Goal: Information Seeking & Learning: Learn about a topic

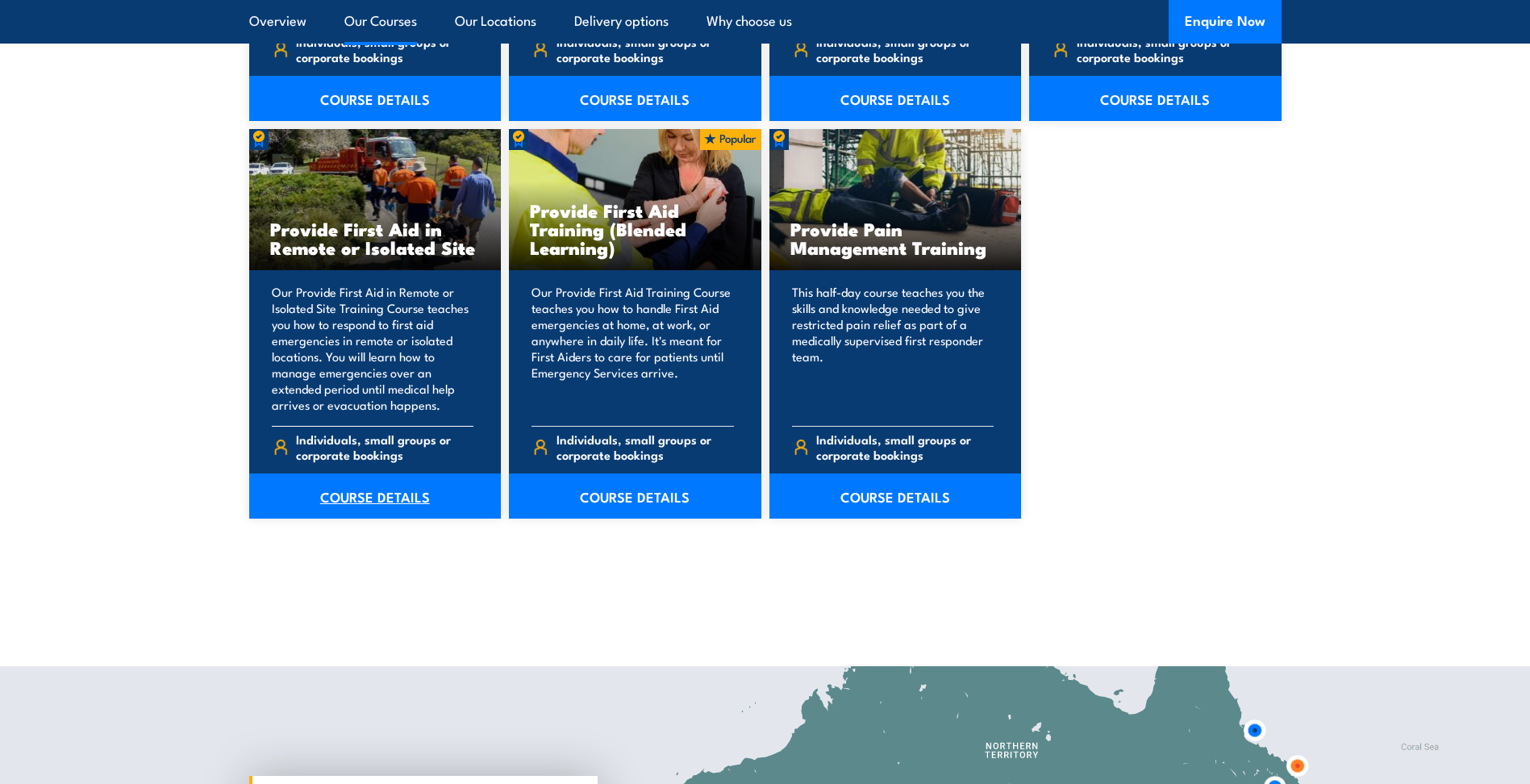
scroll to position [2419, 0]
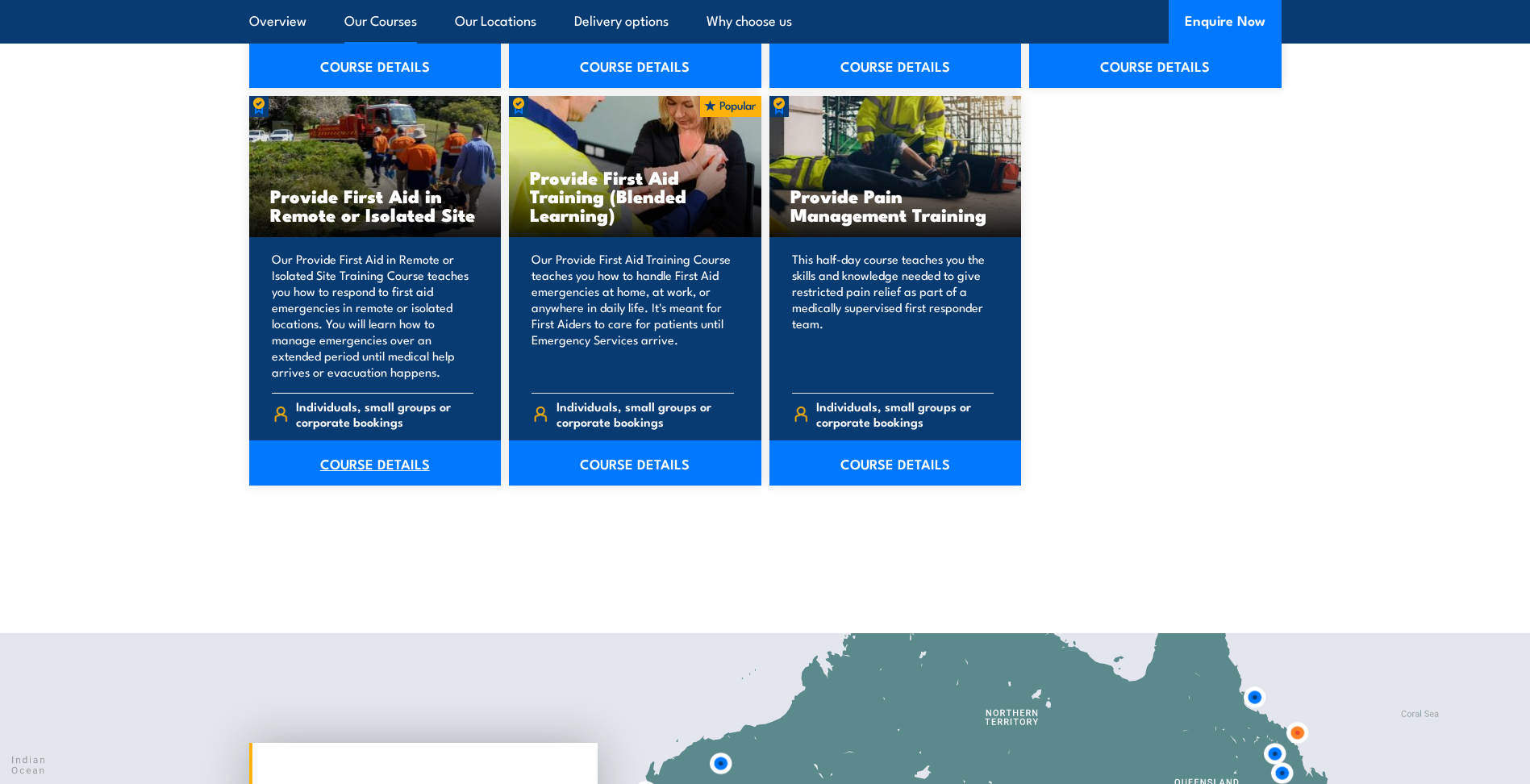
click at [370, 456] on link "COURSE DETAILS" at bounding box center [375, 462] width 253 height 45
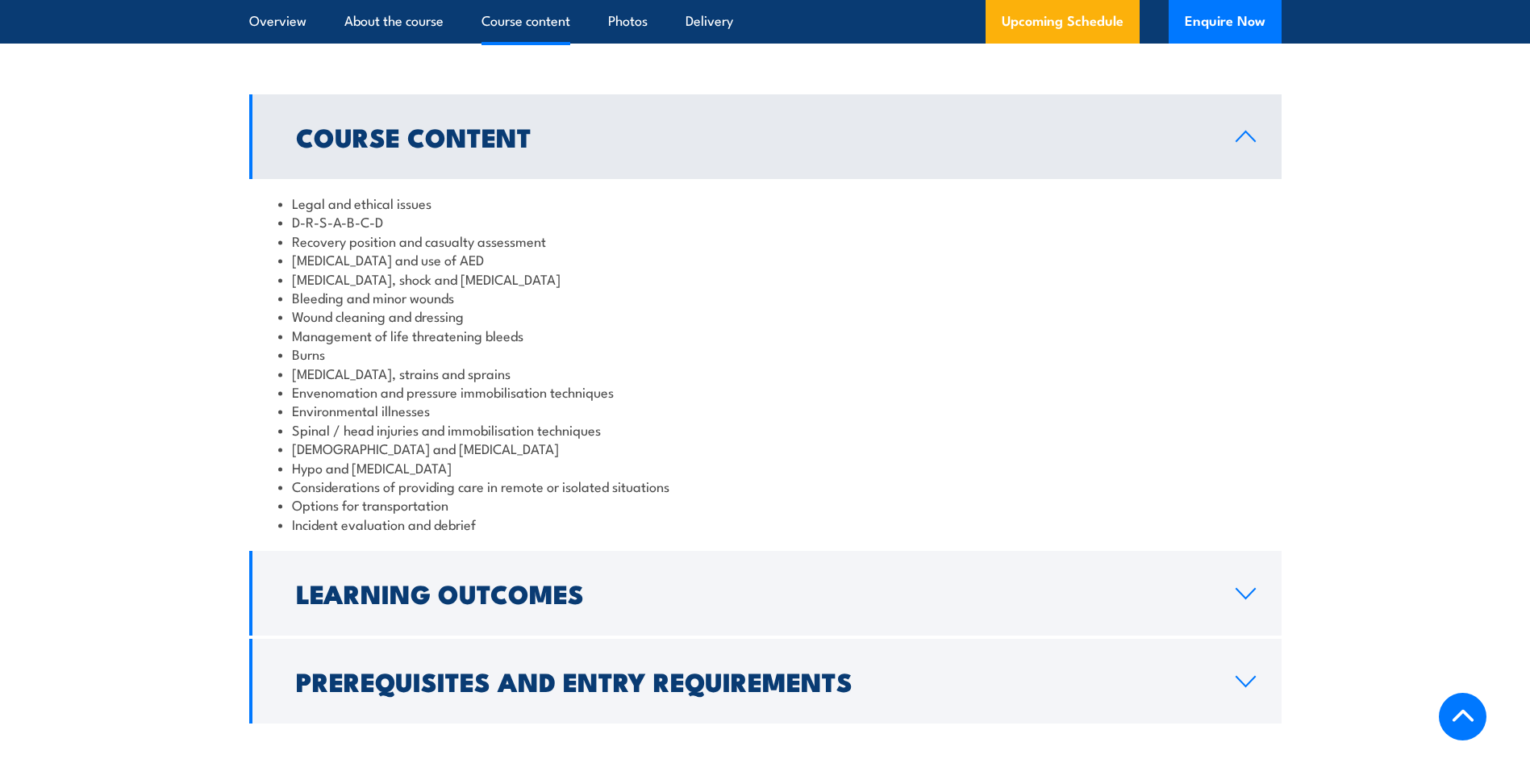
scroll to position [1613, 0]
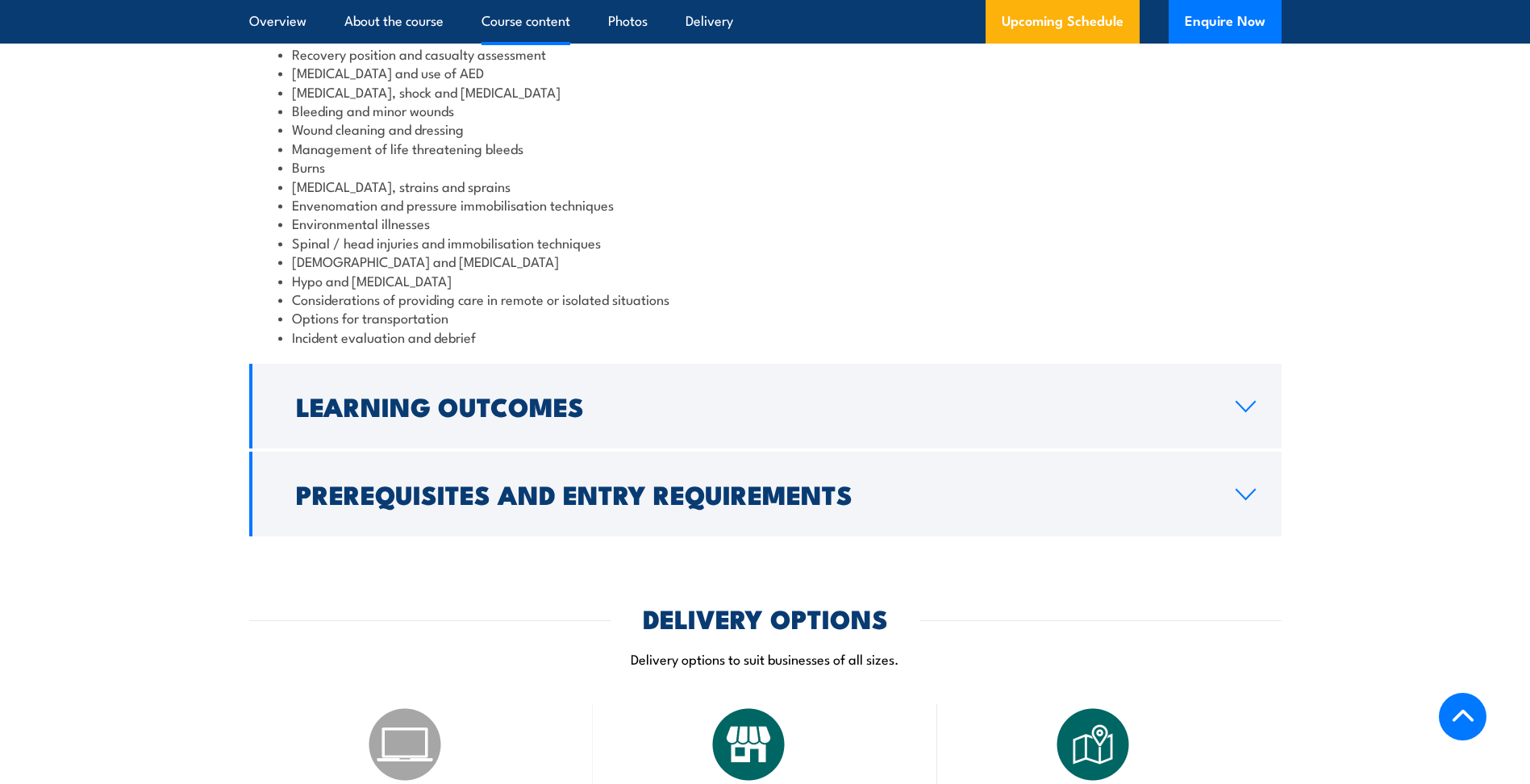
click at [1239, 399] on icon at bounding box center [1246, 406] width 22 height 13
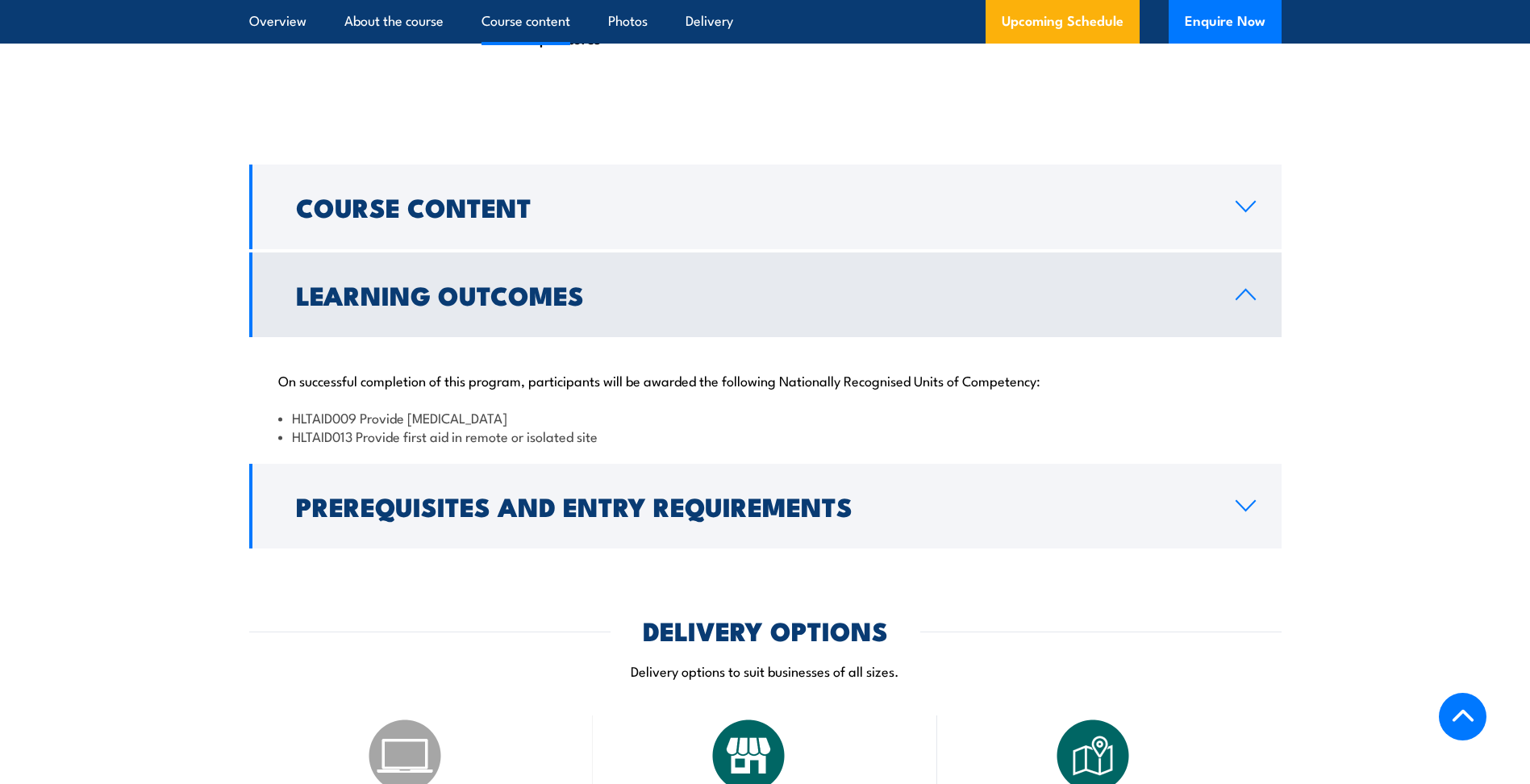
scroll to position [1354, 0]
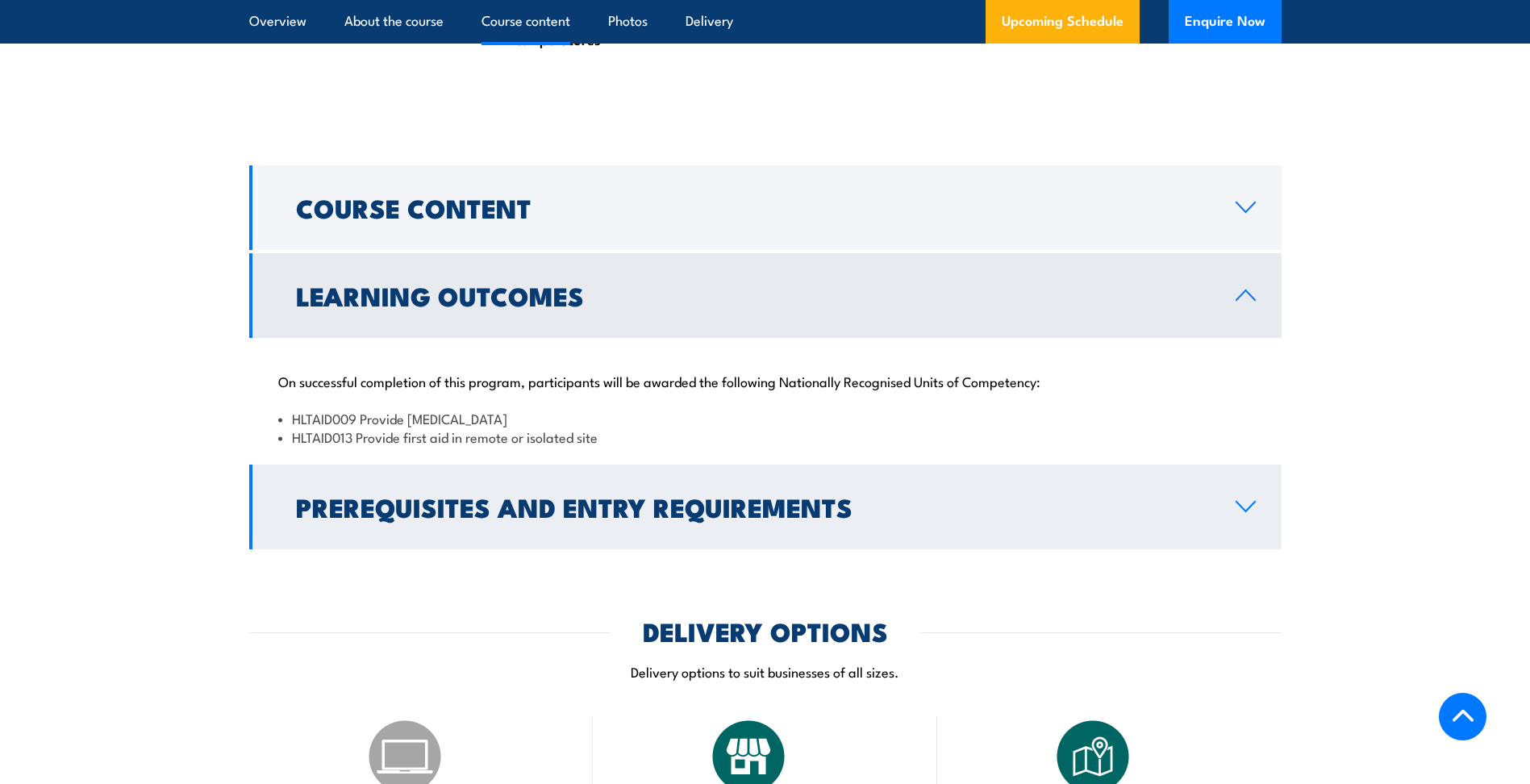
click at [1242, 500] on icon at bounding box center [1246, 506] width 22 height 13
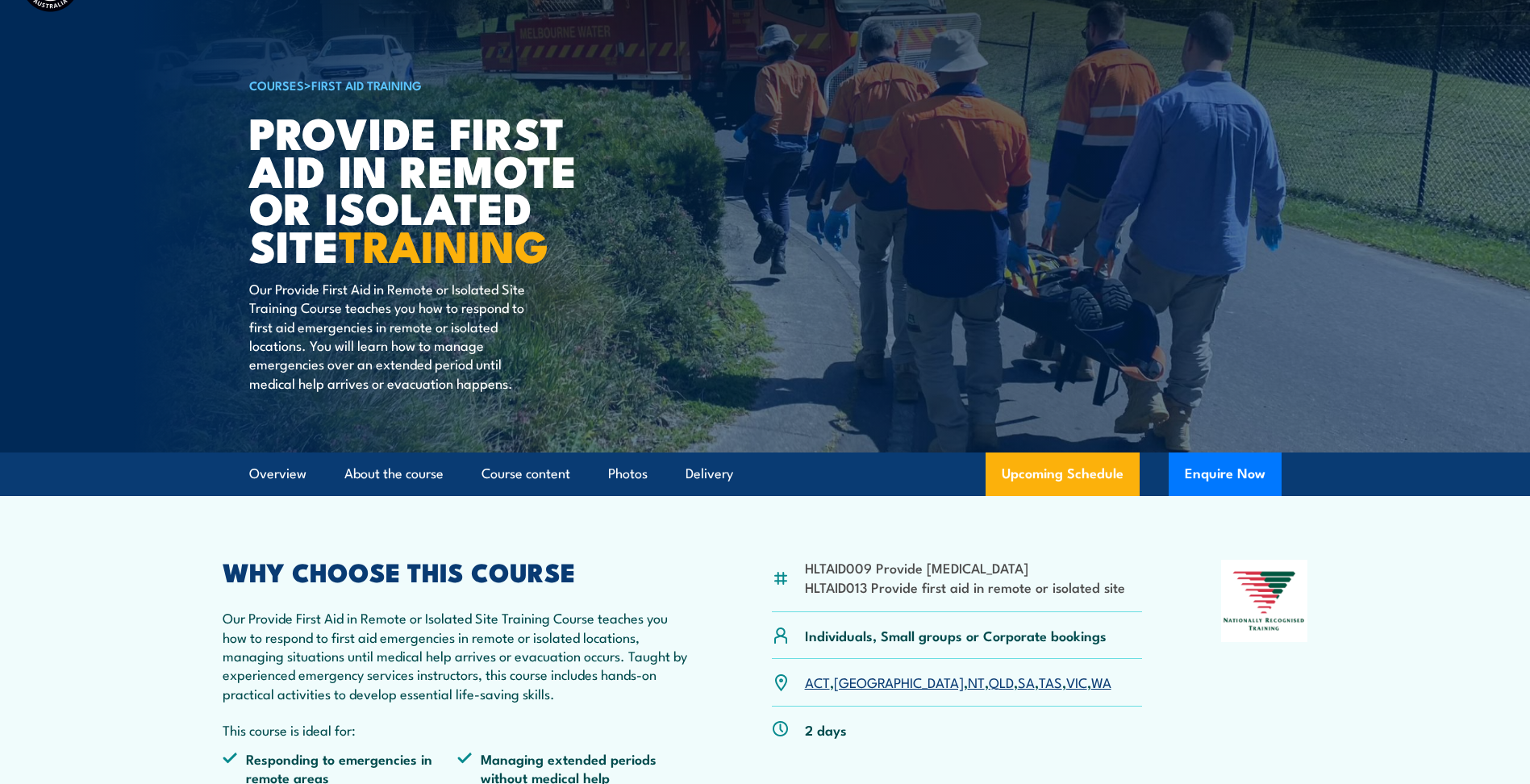
scroll to position [0, 0]
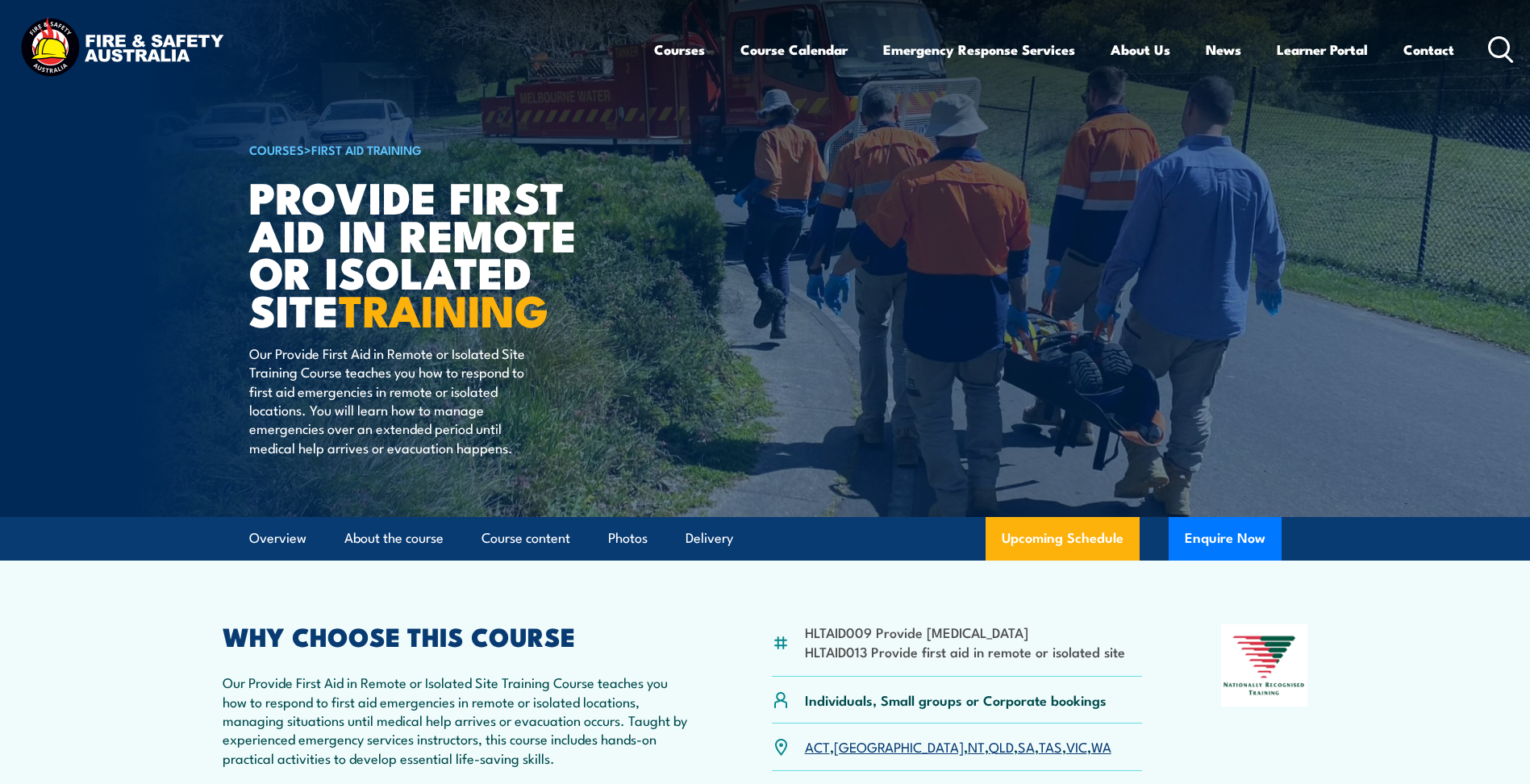
click at [1259, 345] on article "COURSES > First Aid Training Provide First Aid in Remote or Isolated Site TRAIN…" at bounding box center [765, 258] width 1033 height 517
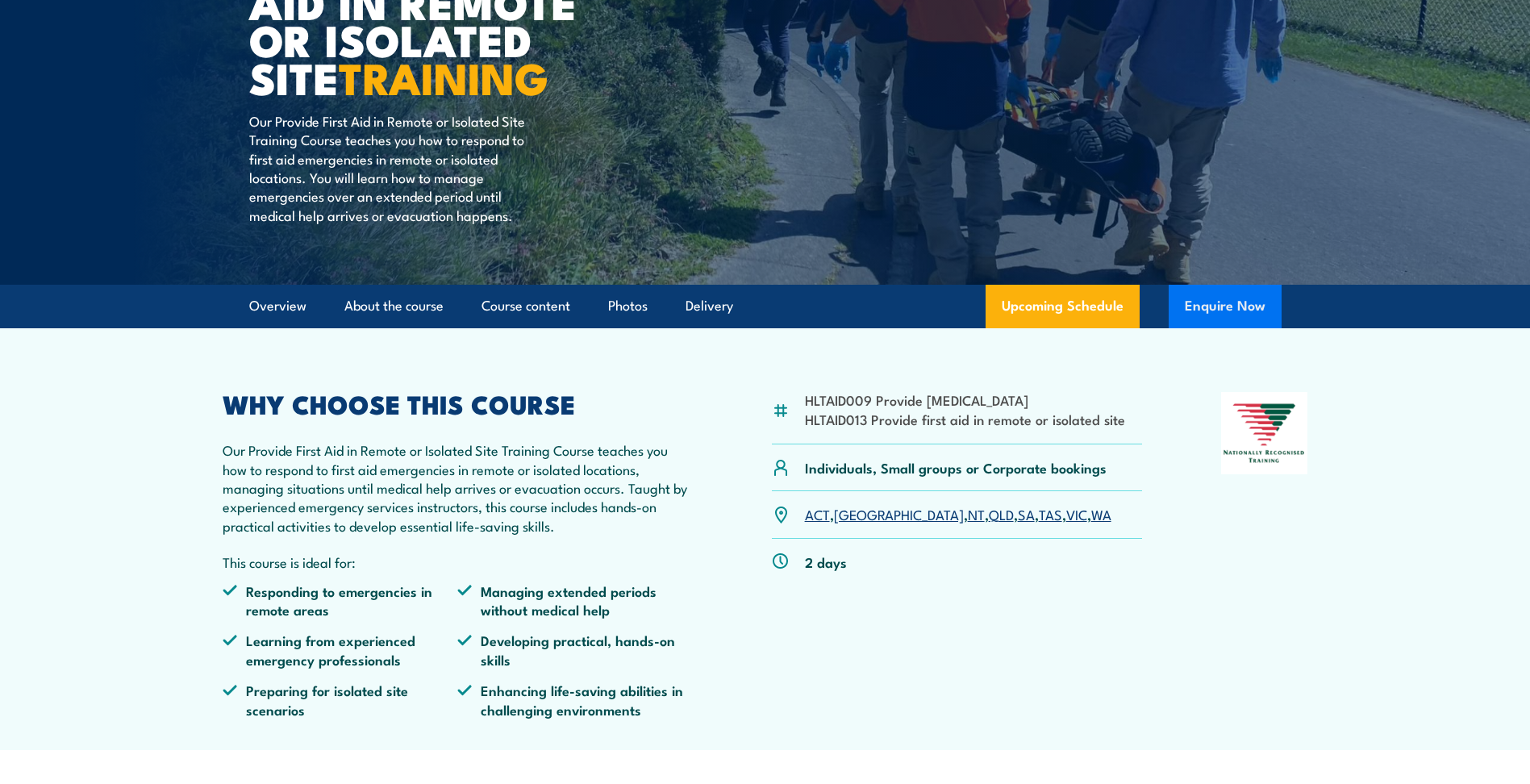
scroll to position [242, 0]
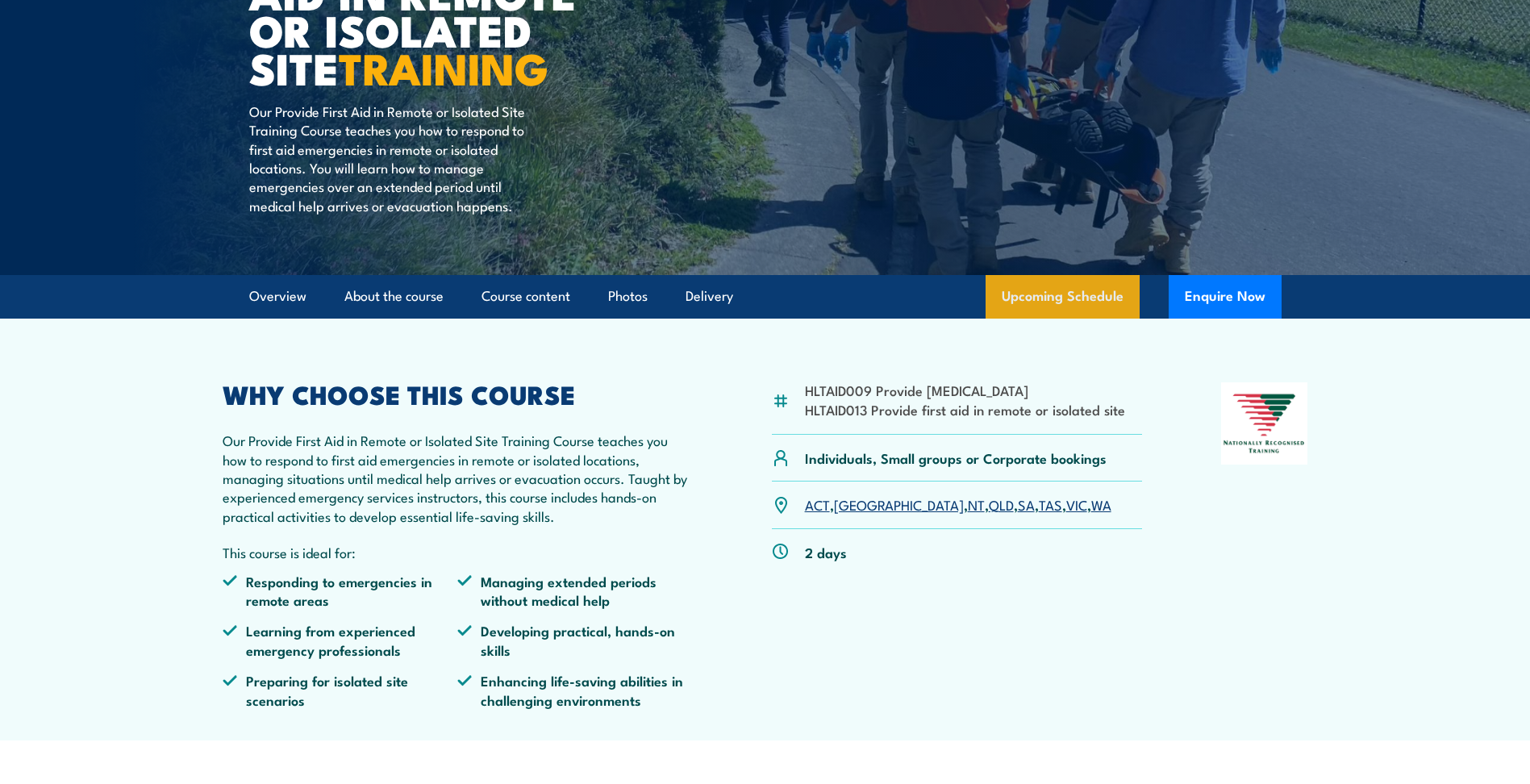
click at [1041, 299] on link "Upcoming Schedule" at bounding box center [1063, 296] width 154 height 43
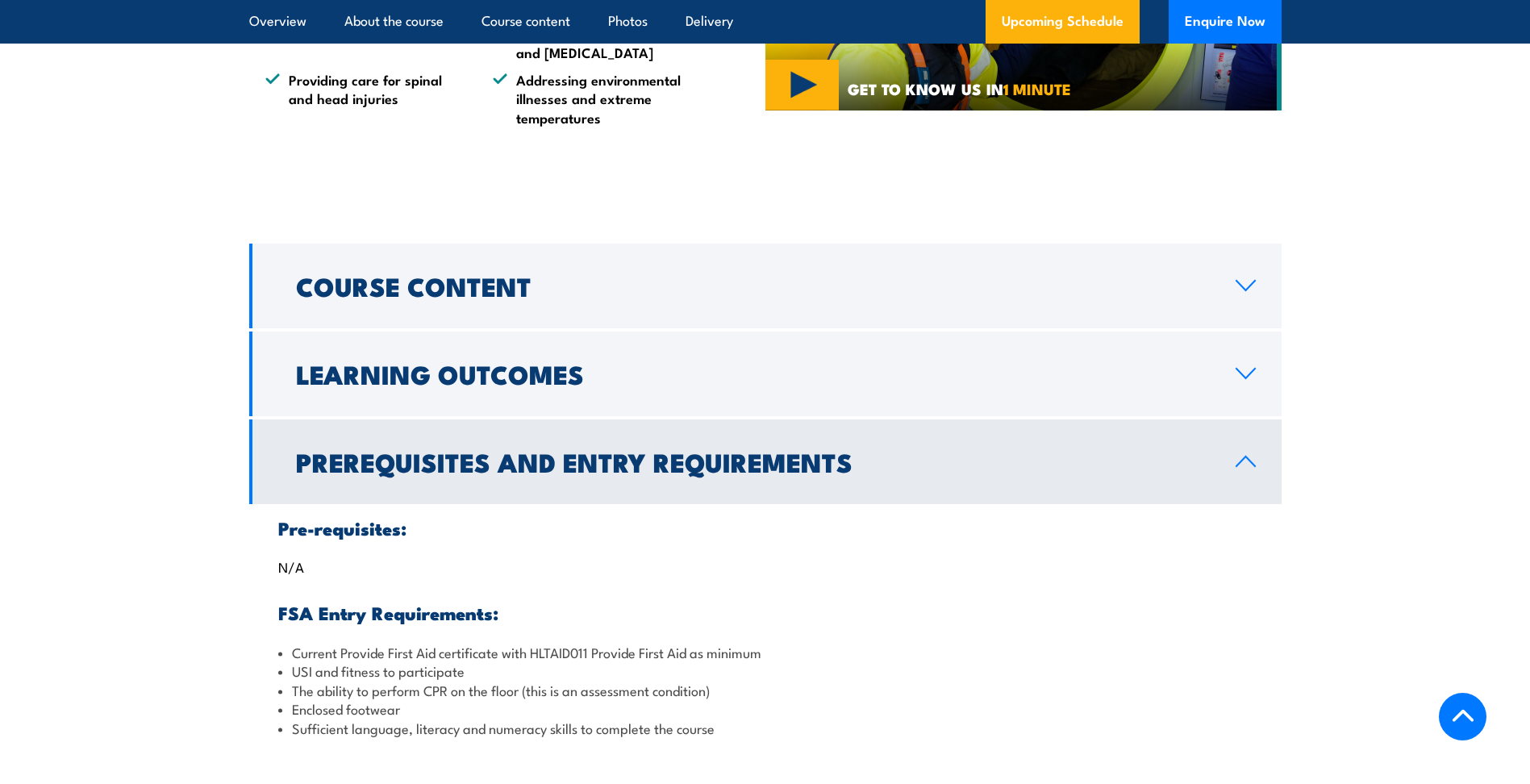
scroll to position [1249, 0]
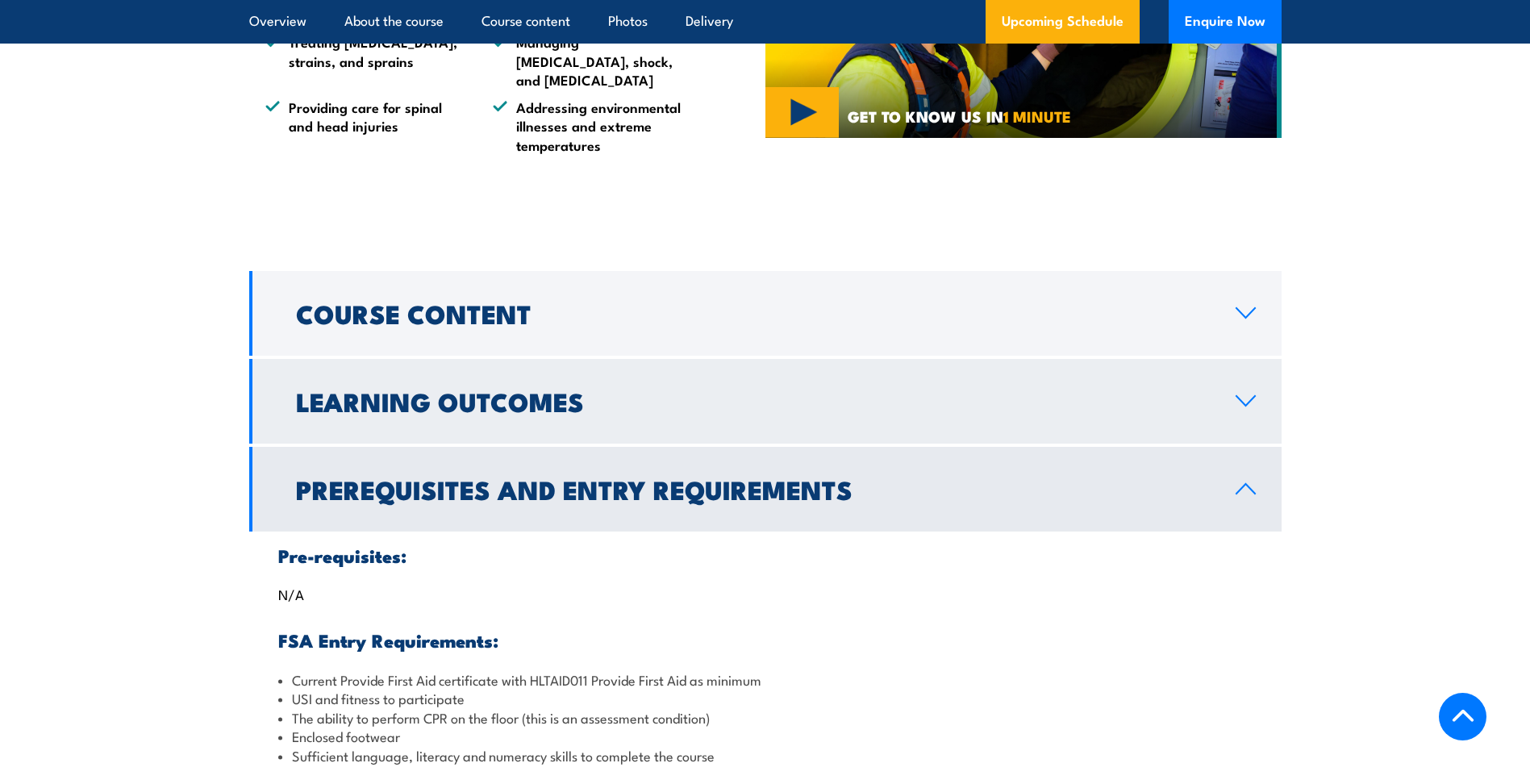
click at [1250, 394] on icon at bounding box center [1246, 400] width 22 height 13
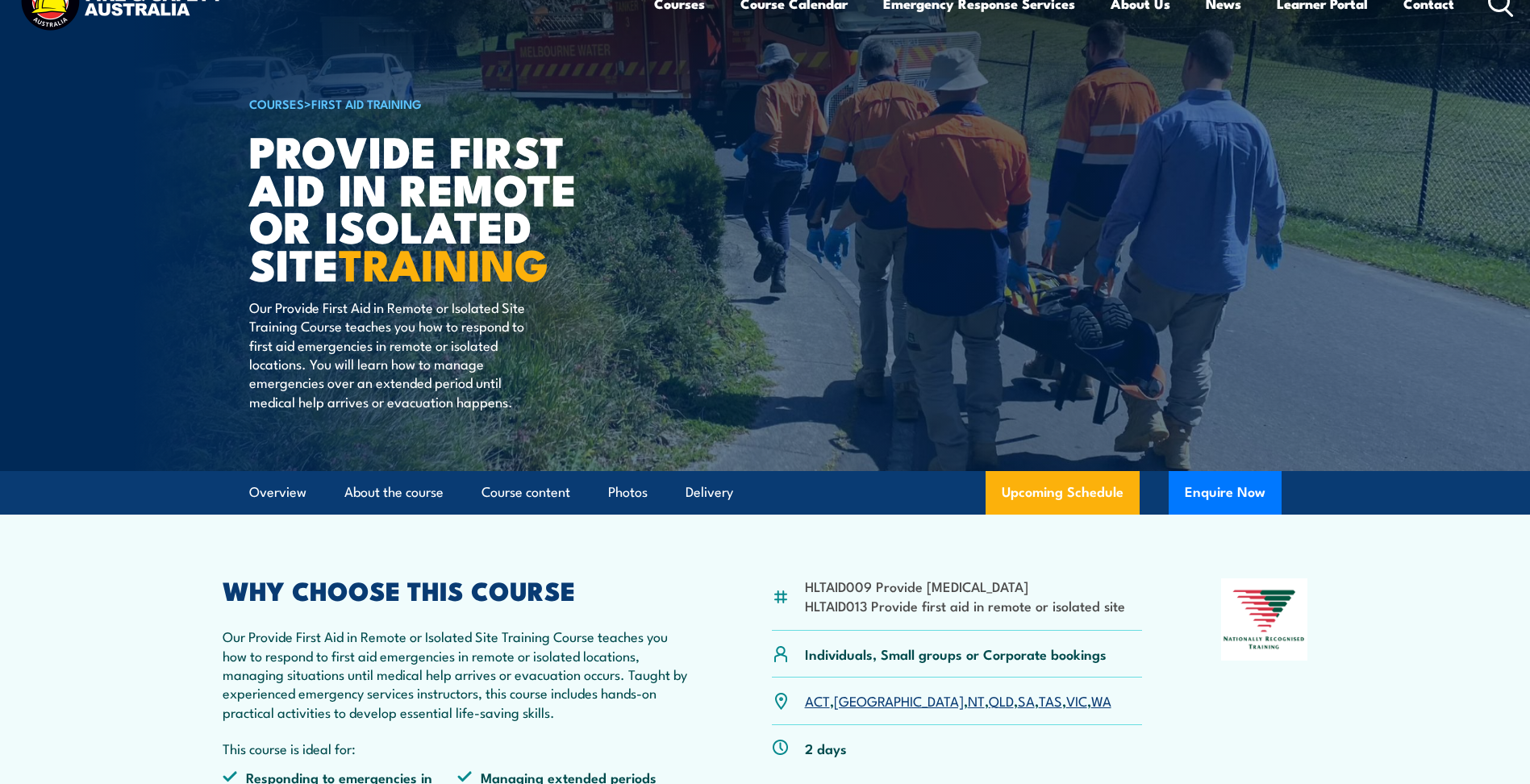
scroll to position [0, 0]
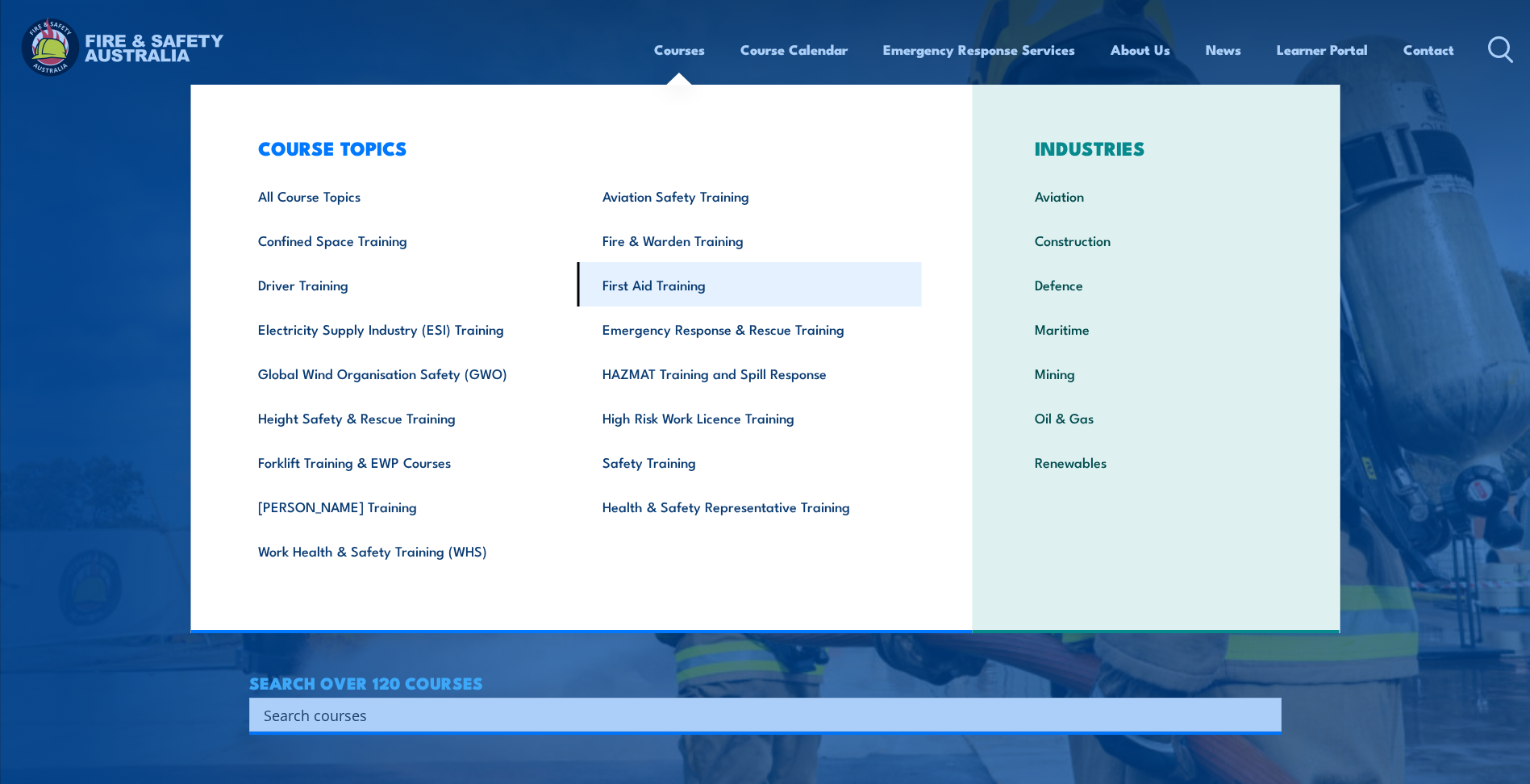
click at [649, 283] on link "First Aid Training" at bounding box center [749, 284] width 344 height 44
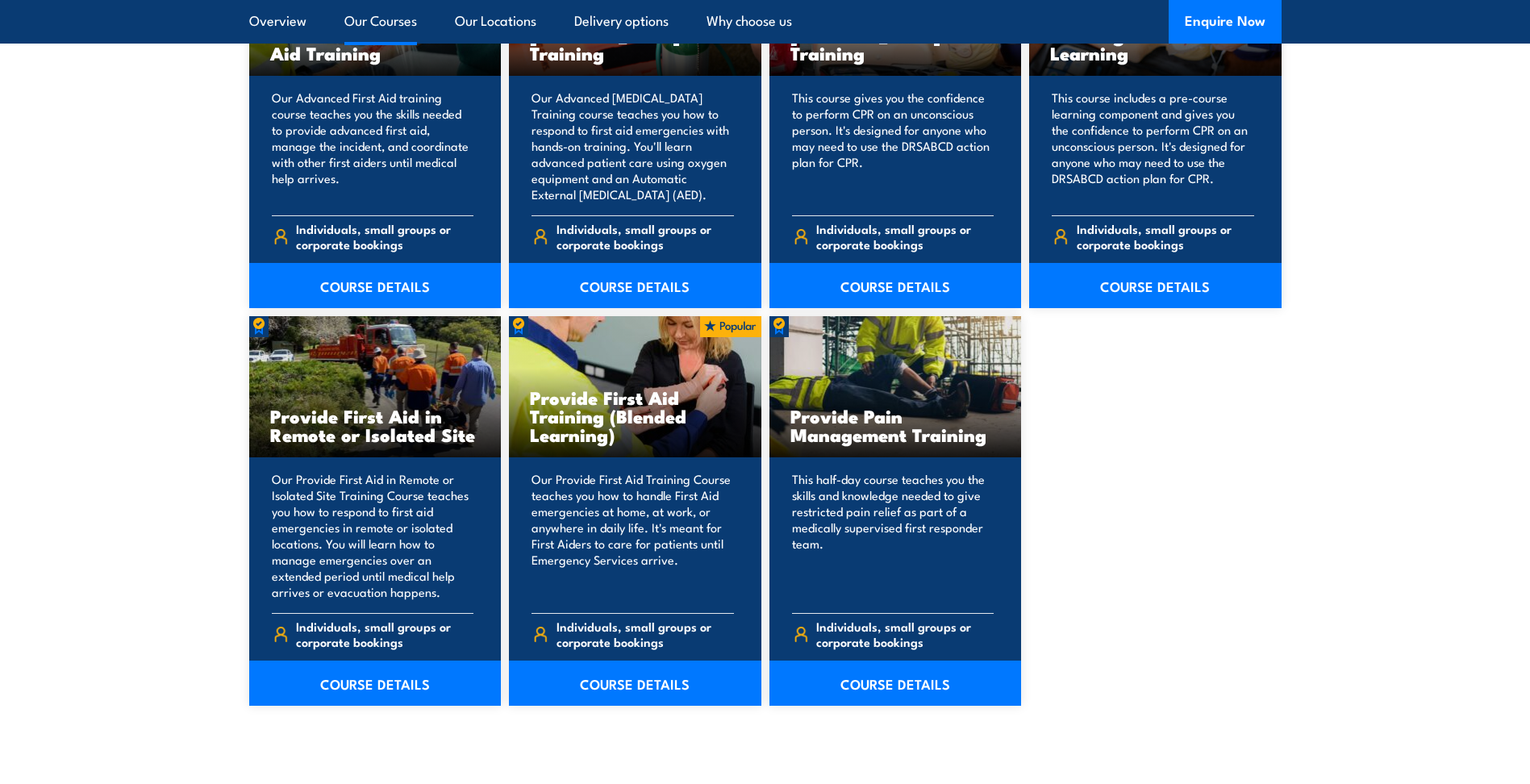
scroll to position [2258, 0]
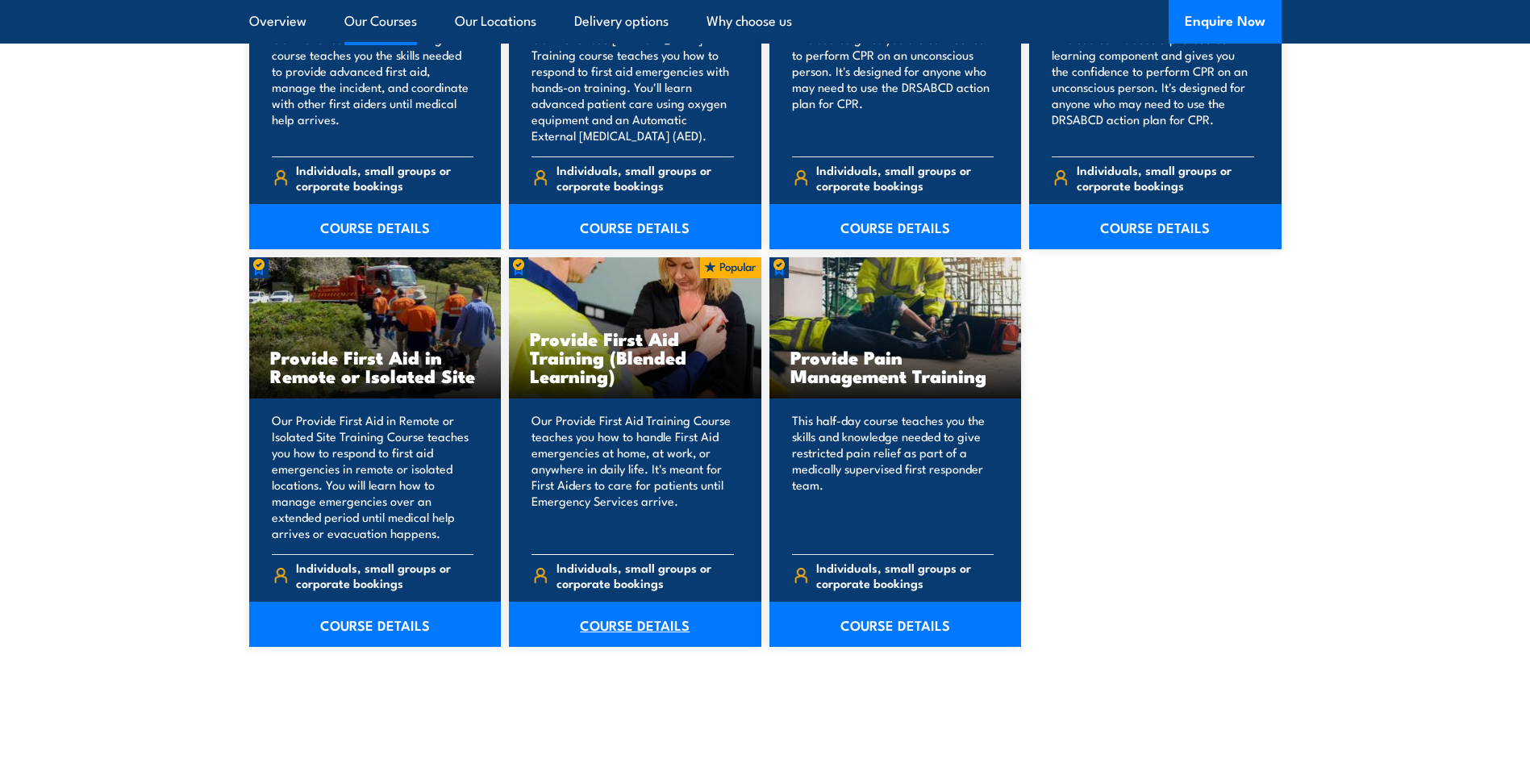
click at [613, 619] on link "COURSE DETAILS" at bounding box center [635, 624] width 253 height 45
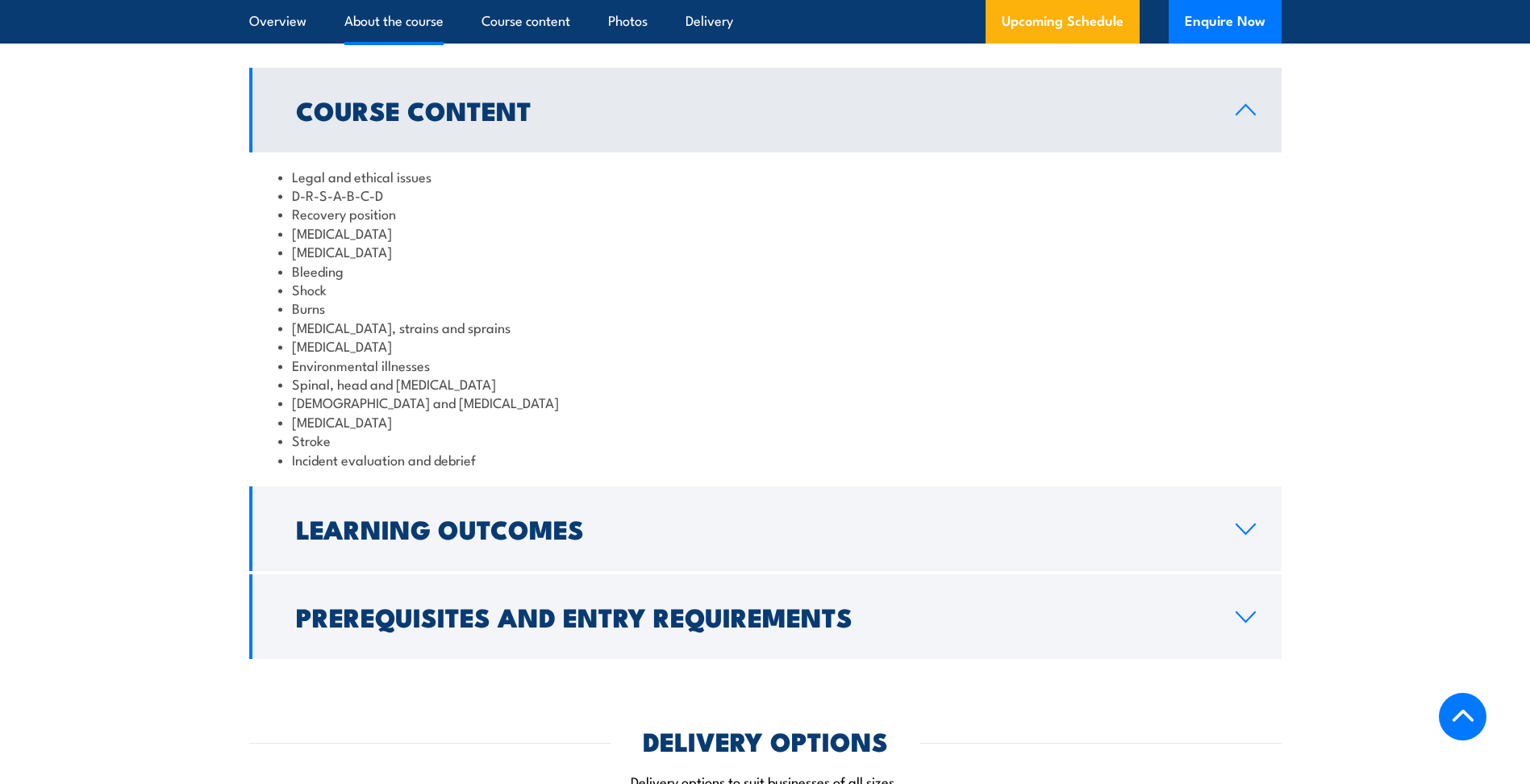
scroll to position [2016, 0]
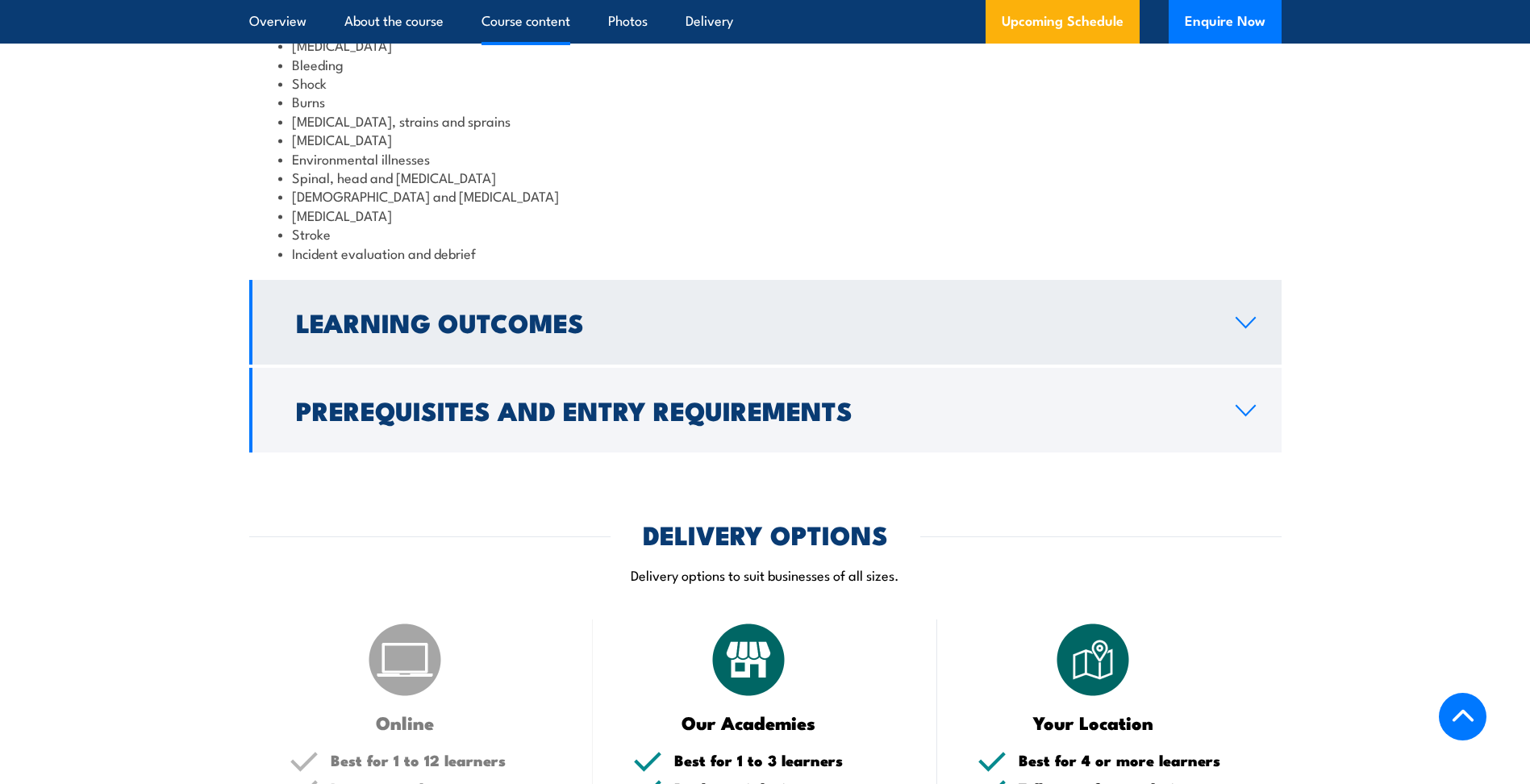
click at [1241, 329] on icon at bounding box center [1246, 322] width 22 height 13
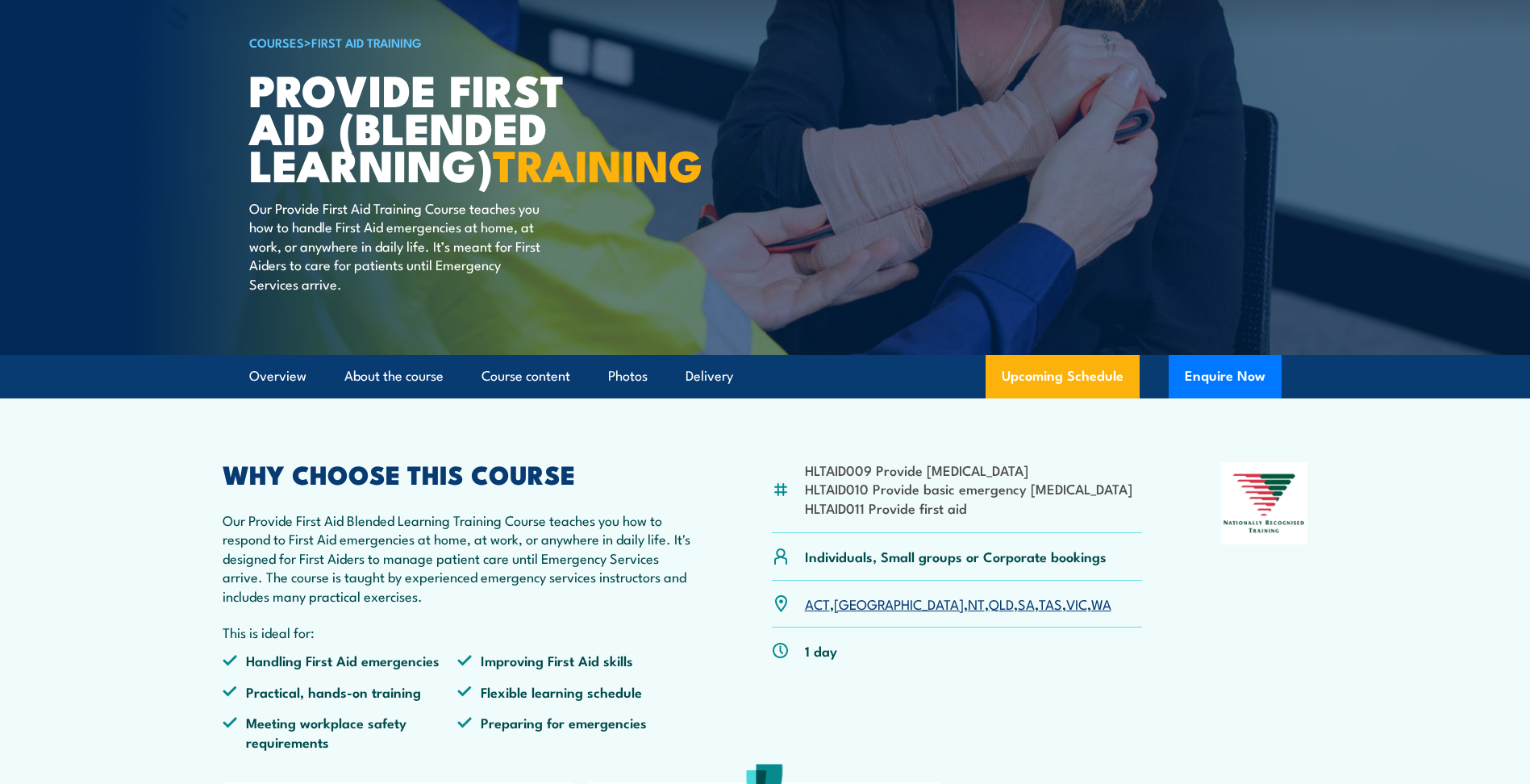
scroll to position [81, 0]
